Goal: Check status

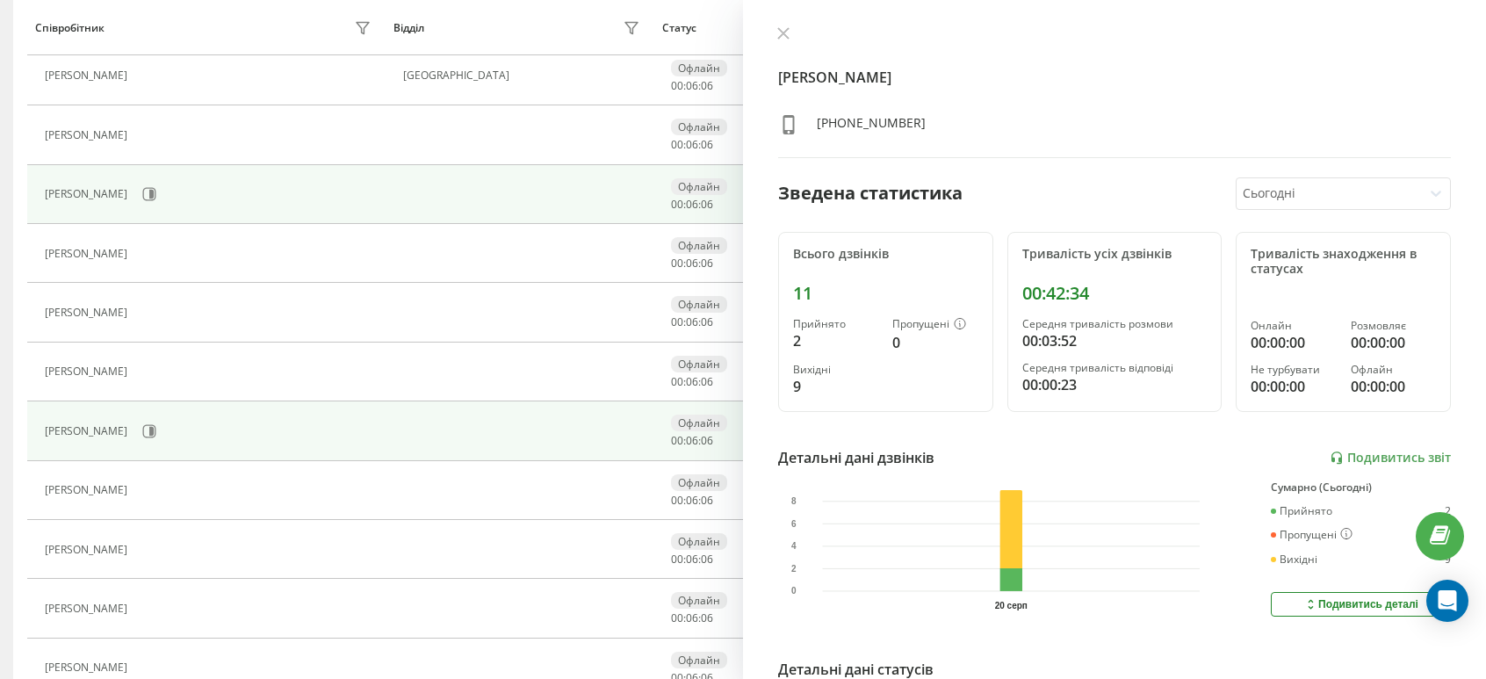
scroll to position [615, 0]
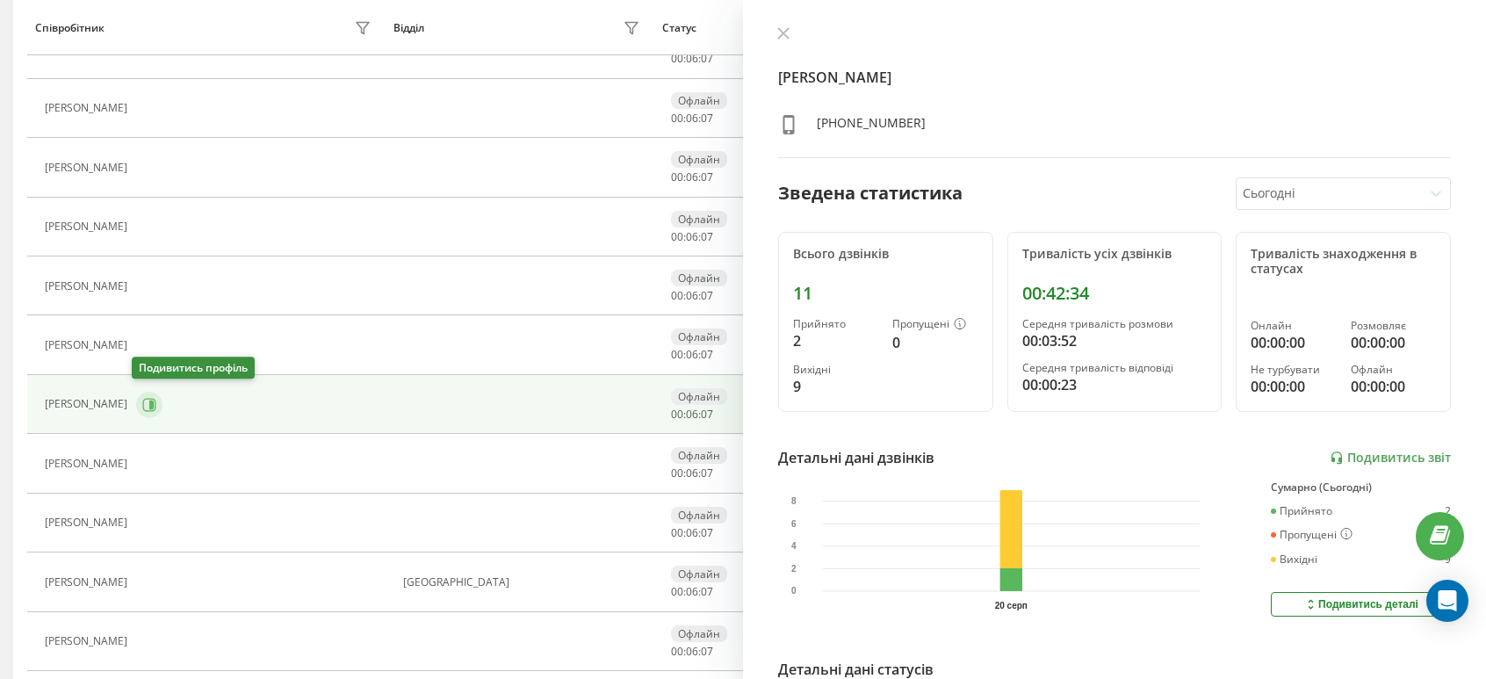
click at [144, 405] on icon at bounding box center [149, 404] width 13 height 13
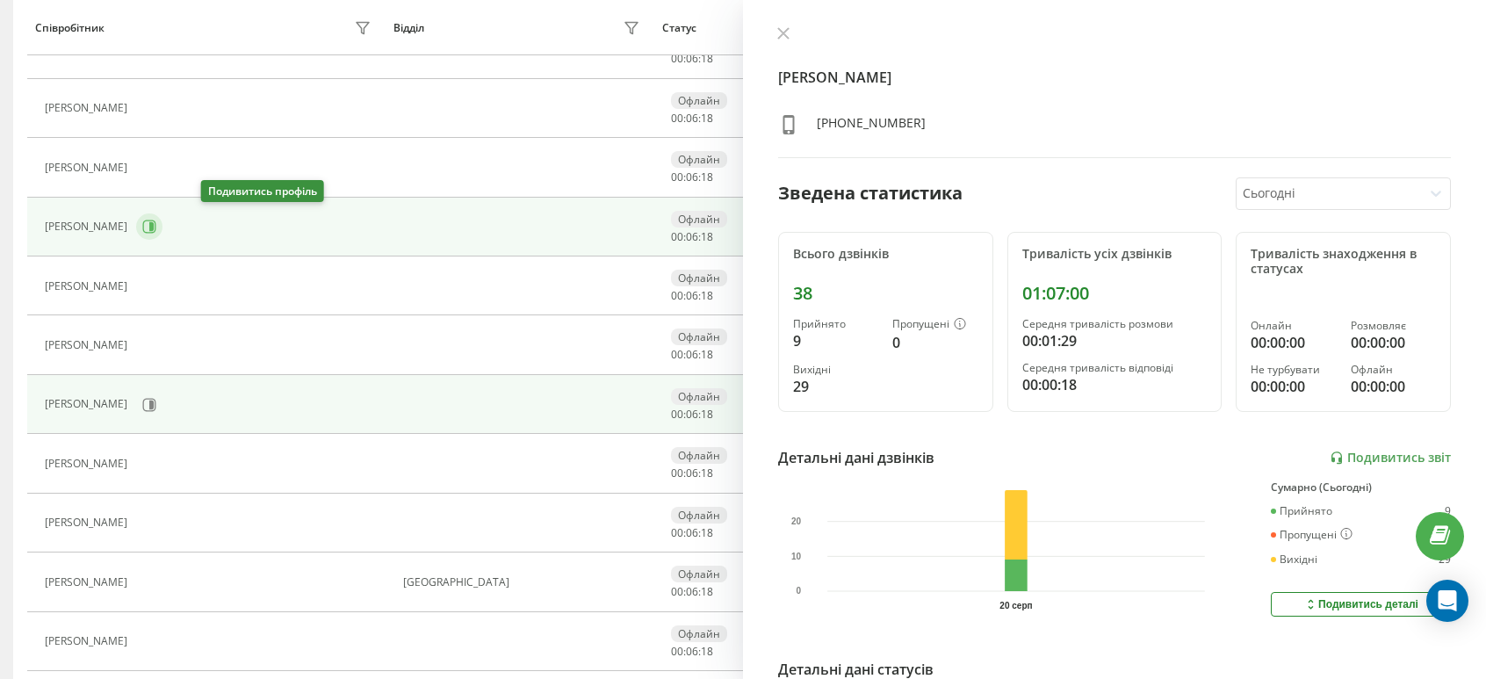
click at [156, 222] on icon at bounding box center [149, 227] width 14 height 14
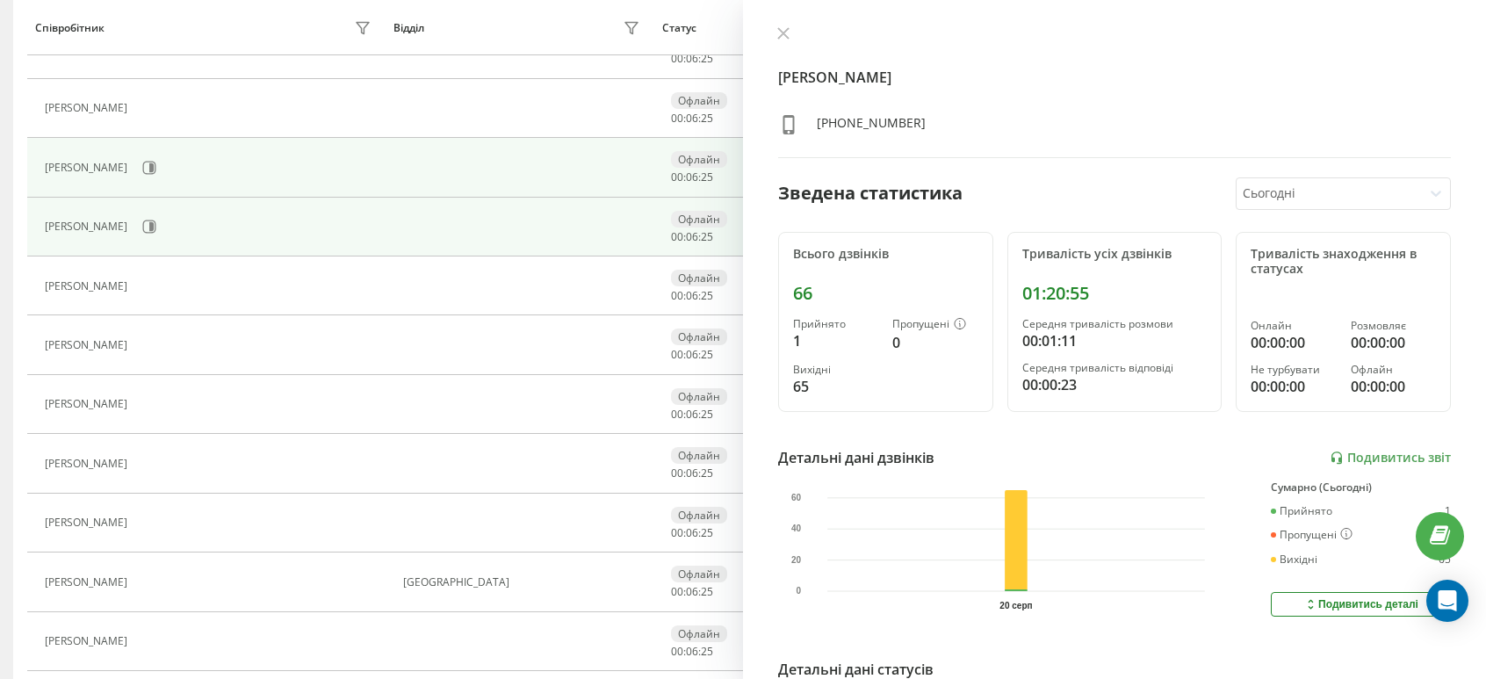
click at [205, 174] on div "[PERSON_NAME]" at bounding box center [210, 168] width 331 height 30
click at [162, 172] on button at bounding box center [149, 168] width 26 height 26
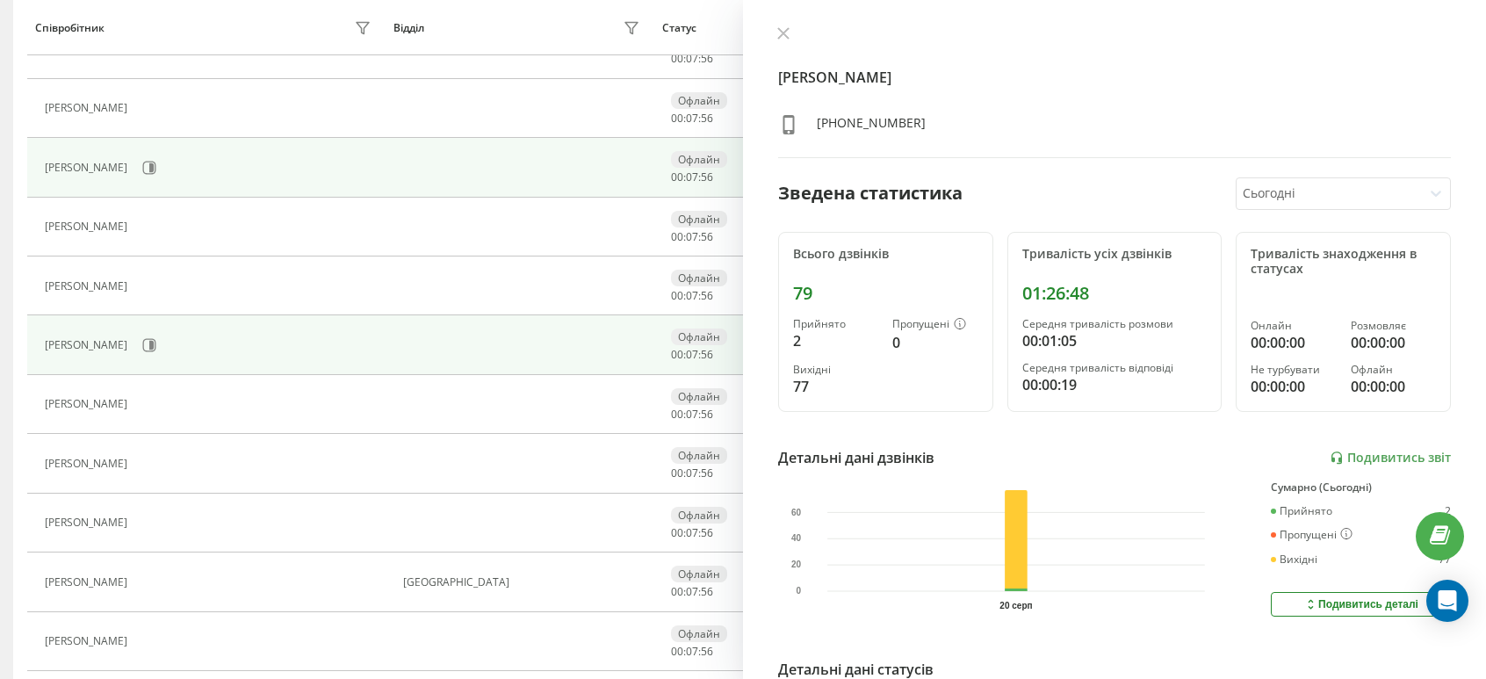
click at [274, 366] on td "[PERSON_NAME]" at bounding box center [206, 344] width 358 height 59
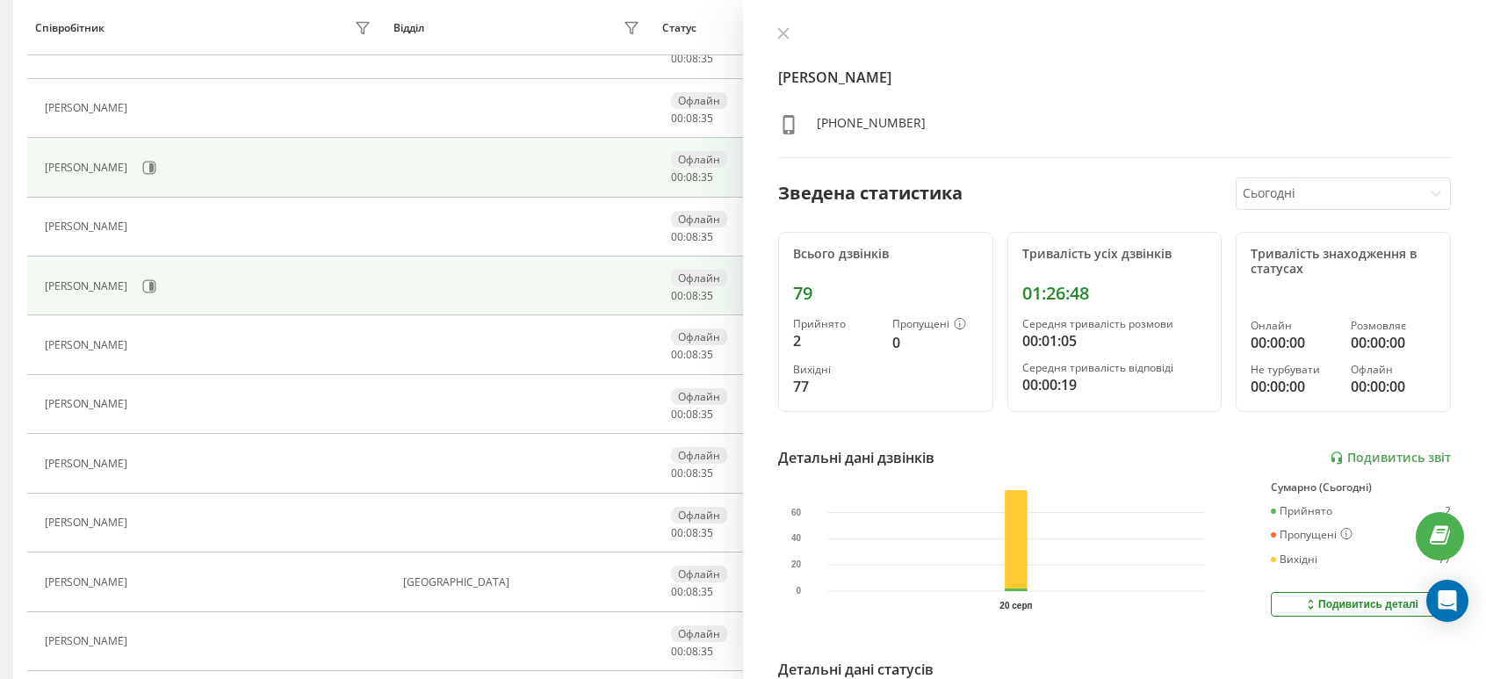
click at [209, 271] on div "[PERSON_NAME]" at bounding box center [210, 286] width 331 height 30
click at [156, 279] on icon at bounding box center [149, 286] width 14 height 14
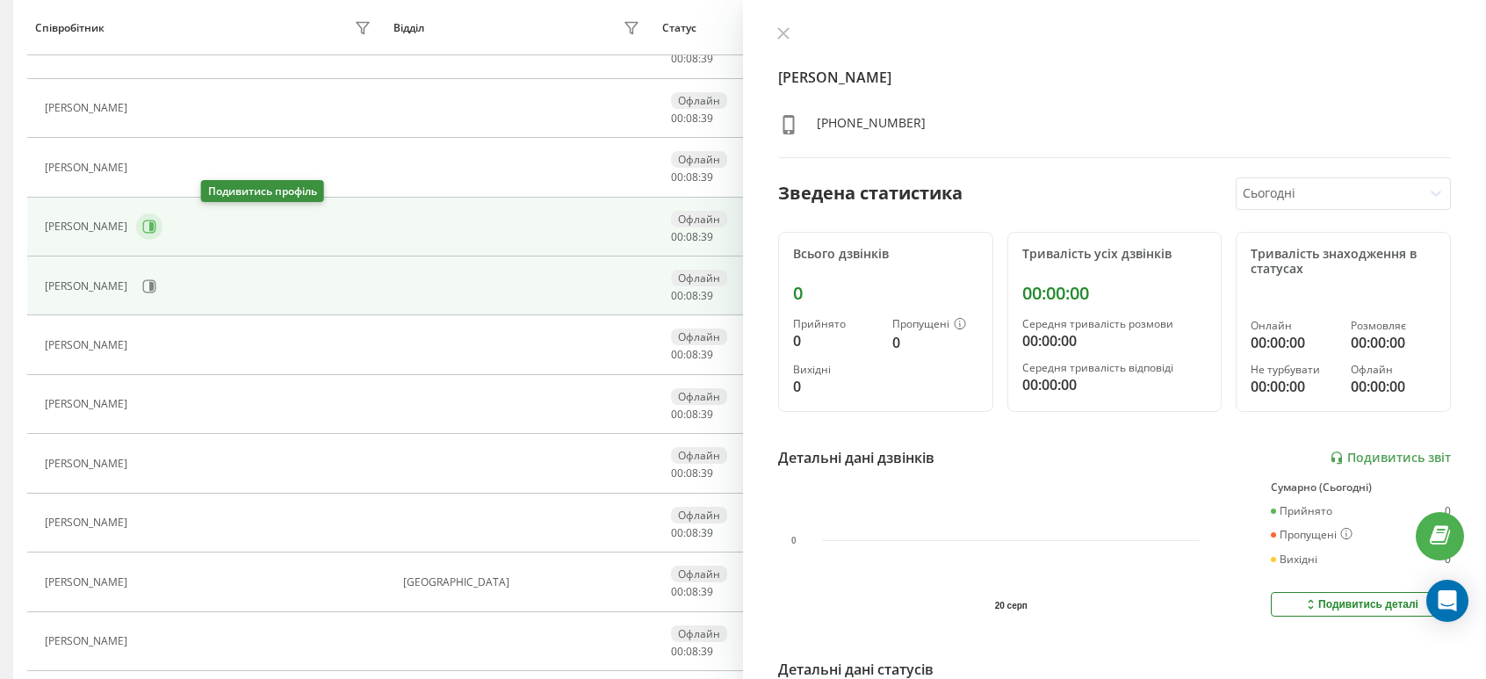
click at [156, 228] on icon at bounding box center [149, 226] width 13 height 13
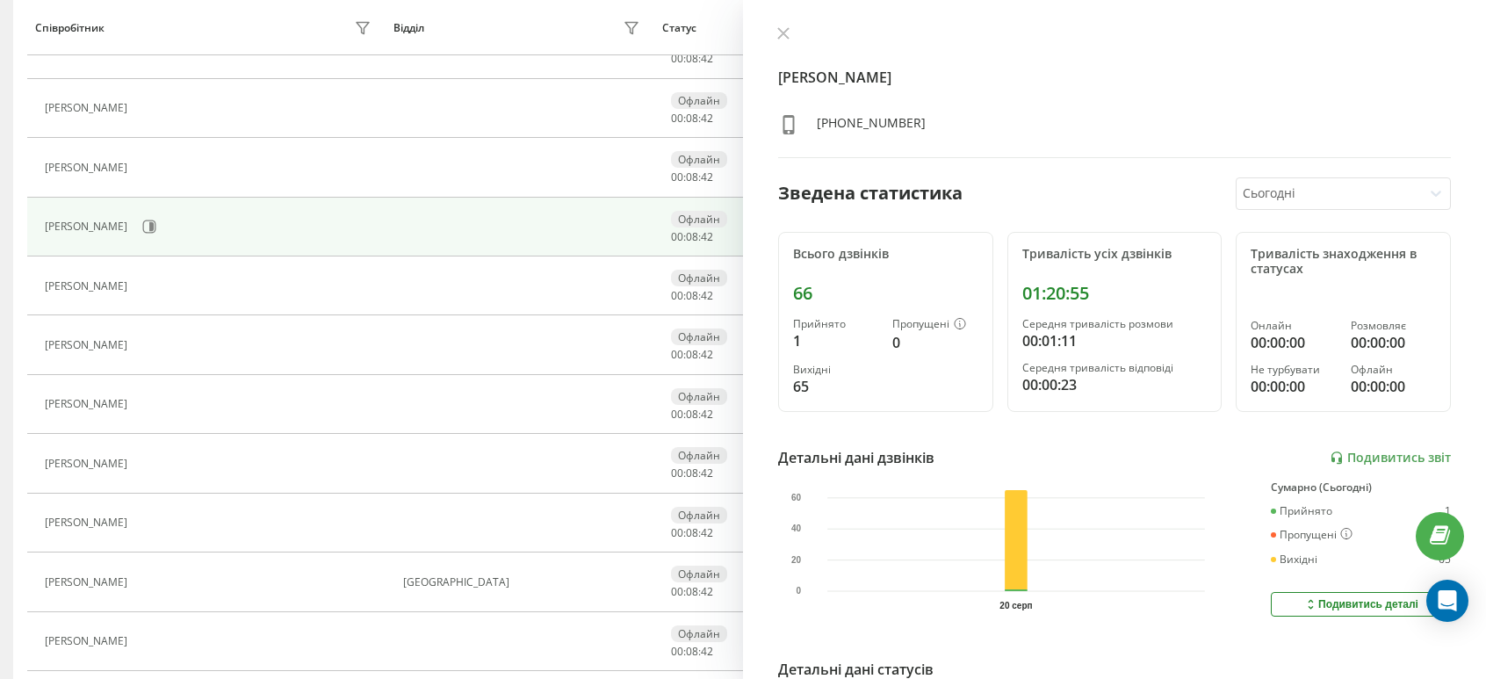
click at [806, 306] on div "Всього дзвінків 66 Прийнято 1 Пропущені 0 Вихідні 65" at bounding box center [885, 322] width 215 height 181
